Goal: Navigation & Orientation: Go to known website

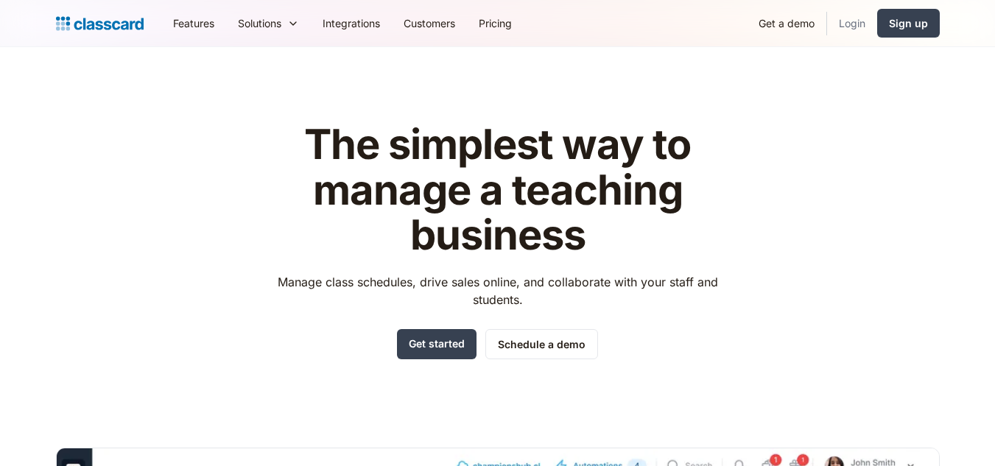
click at [846, 27] on link "Login" at bounding box center [852, 23] width 50 height 33
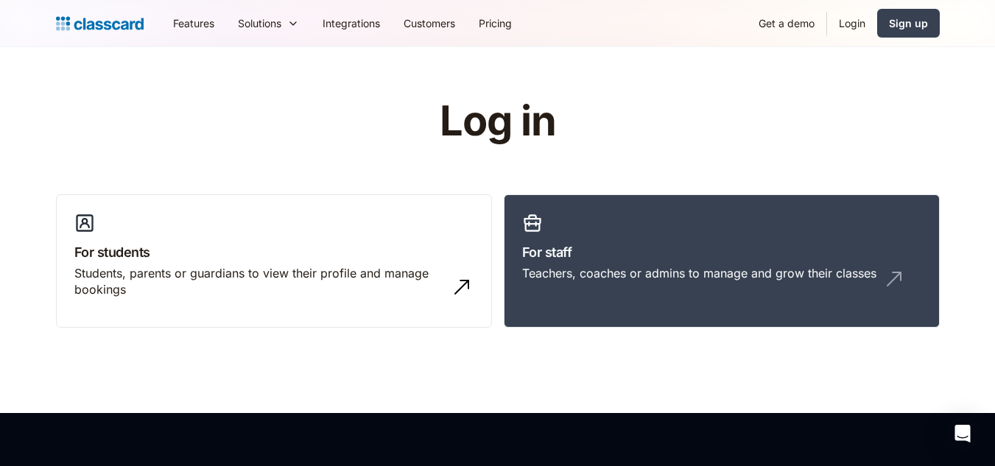
click at [861, 24] on link "Login" at bounding box center [852, 23] width 50 height 33
click at [854, 27] on link "Login" at bounding box center [852, 23] width 50 height 33
click at [853, 19] on link "Login" at bounding box center [852, 23] width 50 height 33
